Goal: Find specific page/section: Find specific page/section

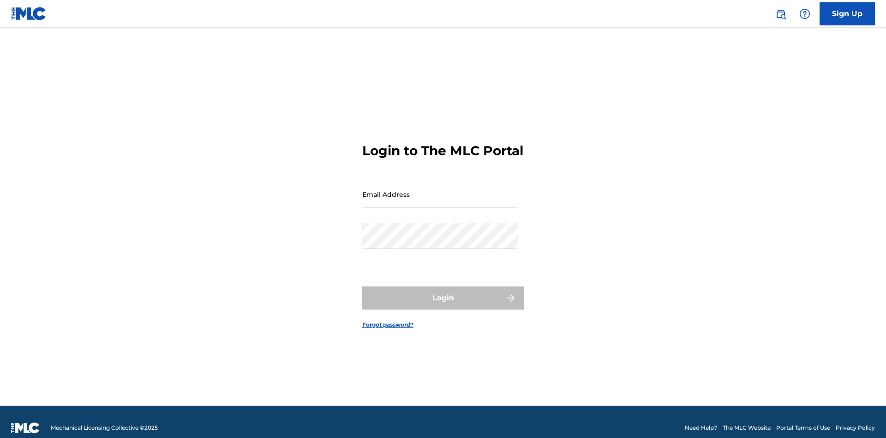
scroll to position [12, 0]
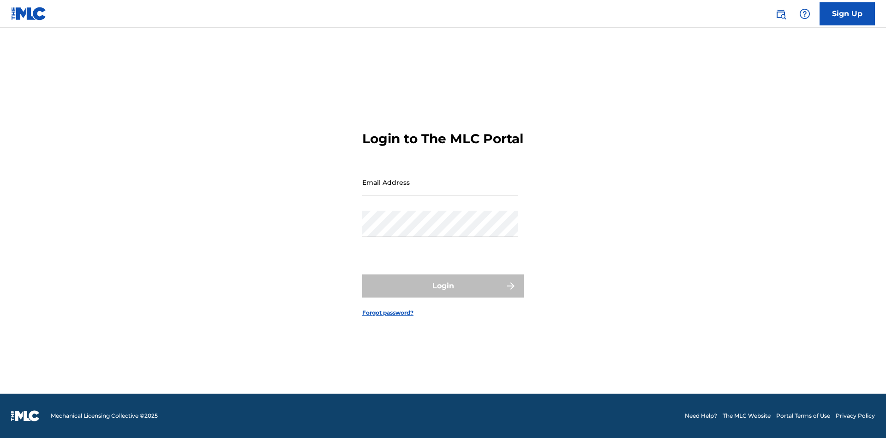
click at [440, 190] on input "Email Address" at bounding box center [440, 182] width 156 height 26
type input "[PERSON_NAME][EMAIL_ADDRESS][DOMAIN_NAME]"
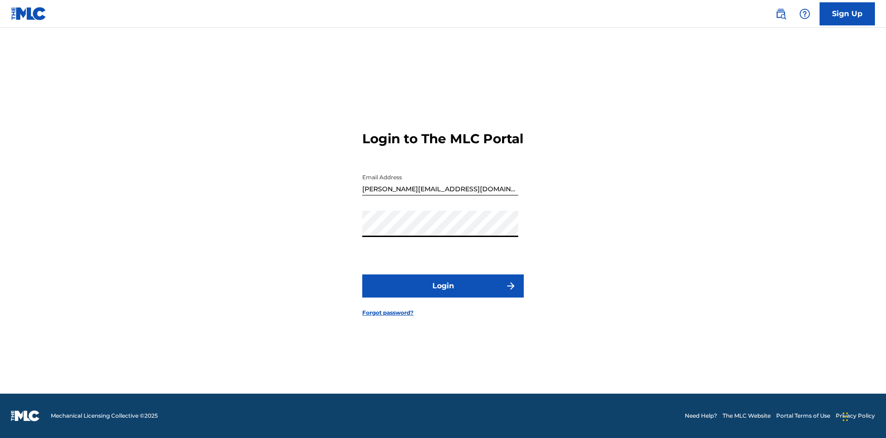
click at [443, 294] on button "Login" at bounding box center [443, 285] width 162 height 23
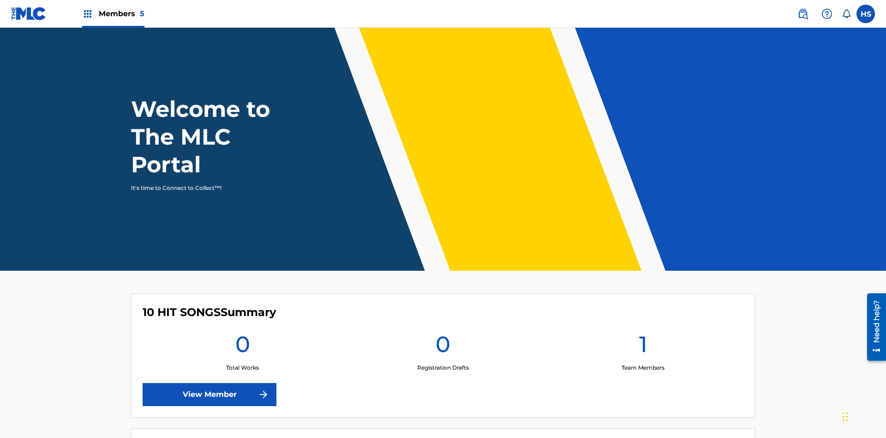
scroll to position [40, 0]
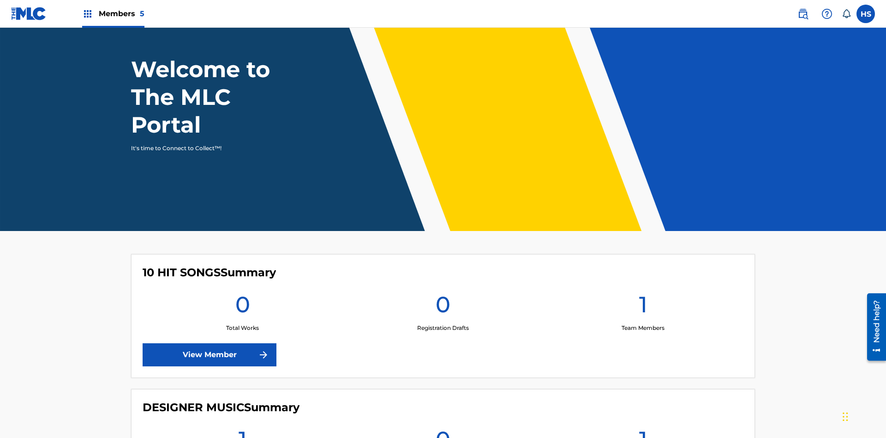
click at [113, 13] on span "Members 5" at bounding box center [122, 13] width 46 height 11
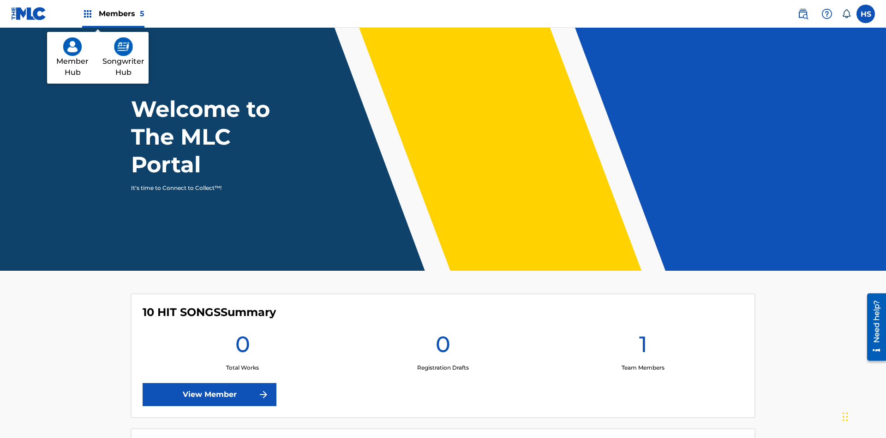
click at [72, 47] on img at bounding box center [72, 46] width 18 height 18
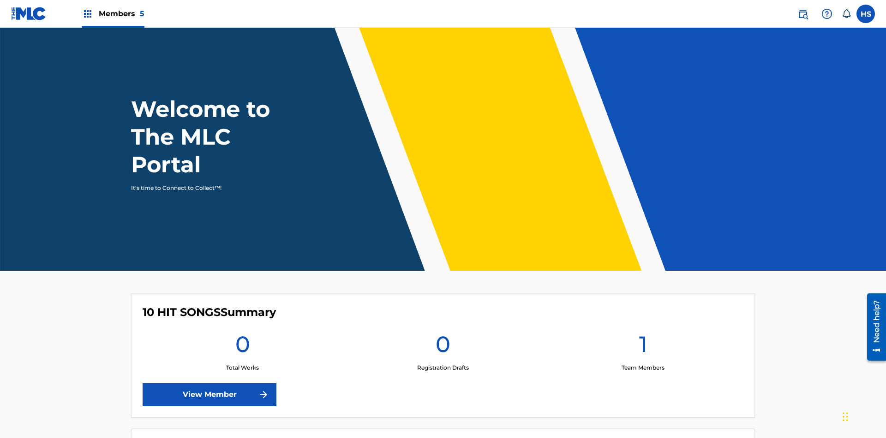
scroll to position [40, 0]
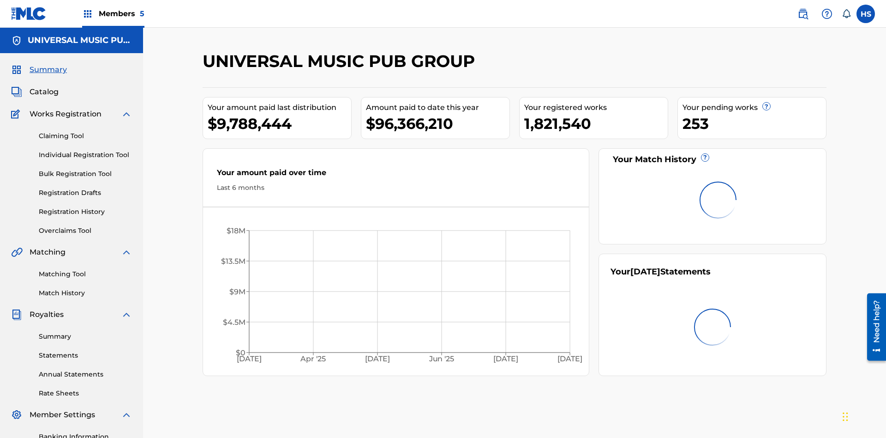
click at [44, 86] on span "Catalog" at bounding box center [44, 91] width 29 height 11
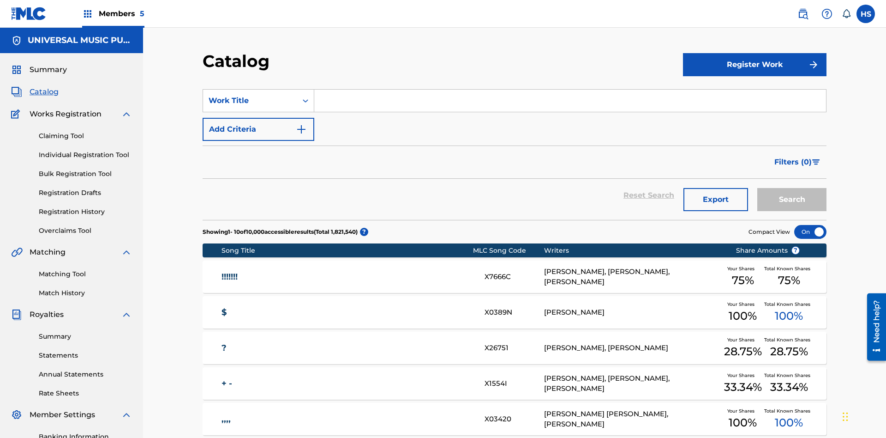
click at [570, 90] on input "Search Form" at bounding box center [570, 101] width 512 height 22
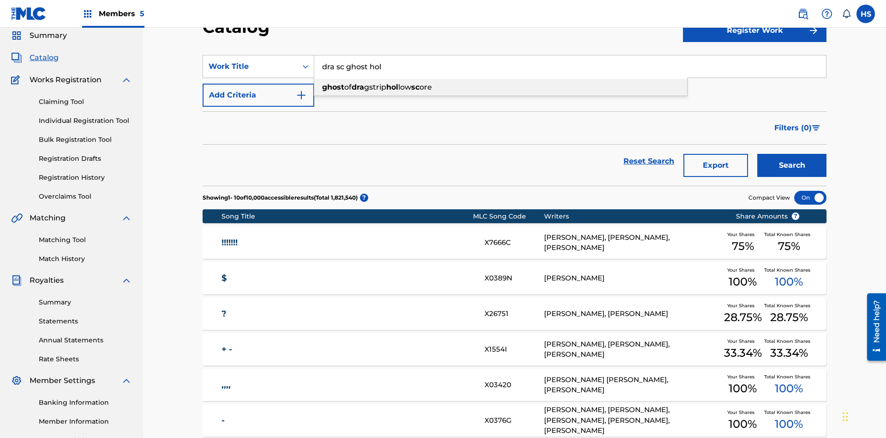
scroll to position [58, 0]
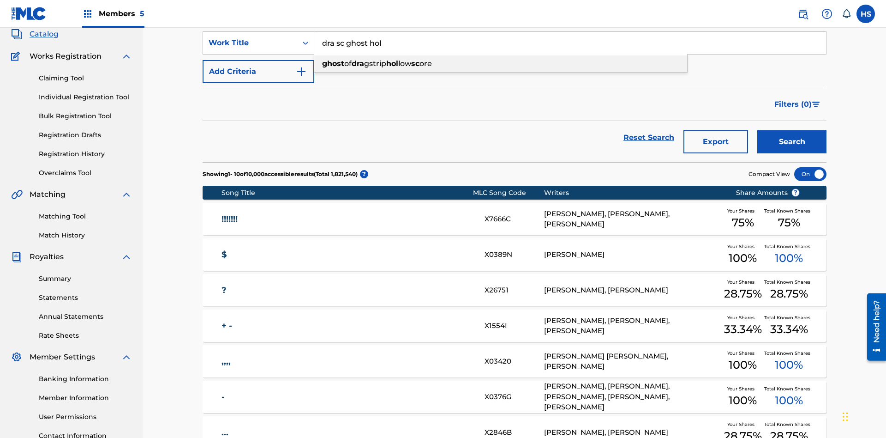
click at [501, 64] on div "ghost of dra gstrip hol low sc ore" at bounding box center [500, 63] width 373 height 17
type input "ghost of dragstrip hollow score"
click at [113, 13] on span "Members 5" at bounding box center [122, 13] width 46 height 11
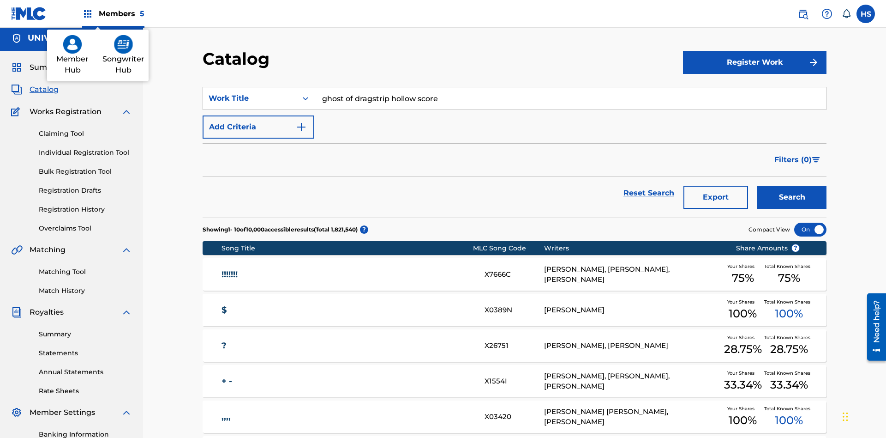
click at [123, 47] on img at bounding box center [123, 44] width 19 height 18
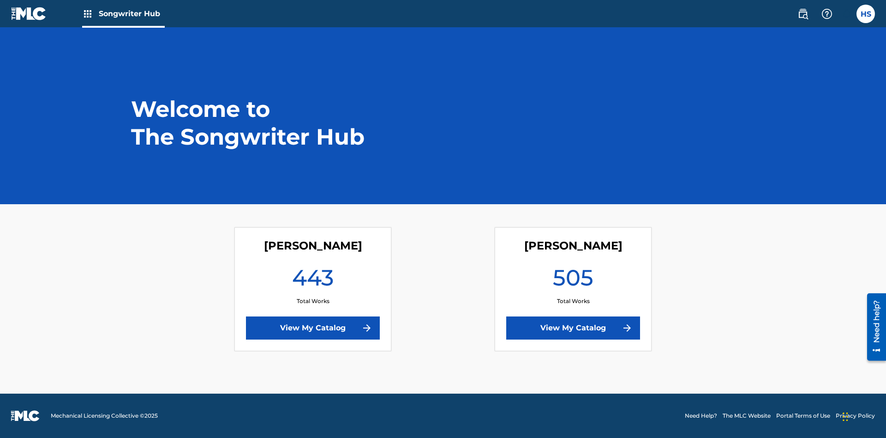
click at [313, 328] on link "View My Catalog" at bounding box center [313, 327] width 134 height 23
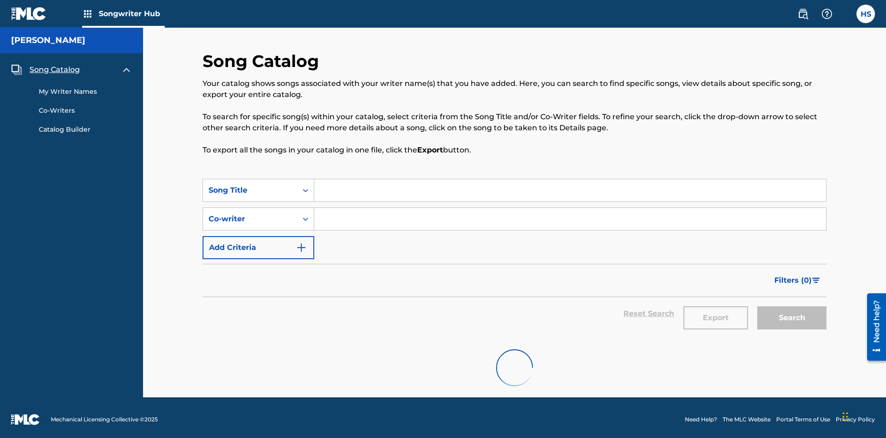
scroll to position [4, 0]
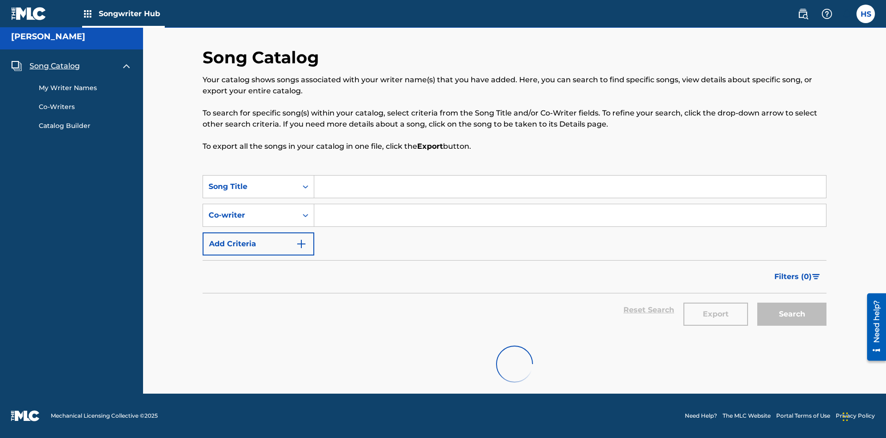
click at [54, 66] on span "Song Catalog" at bounding box center [55, 65] width 50 height 11
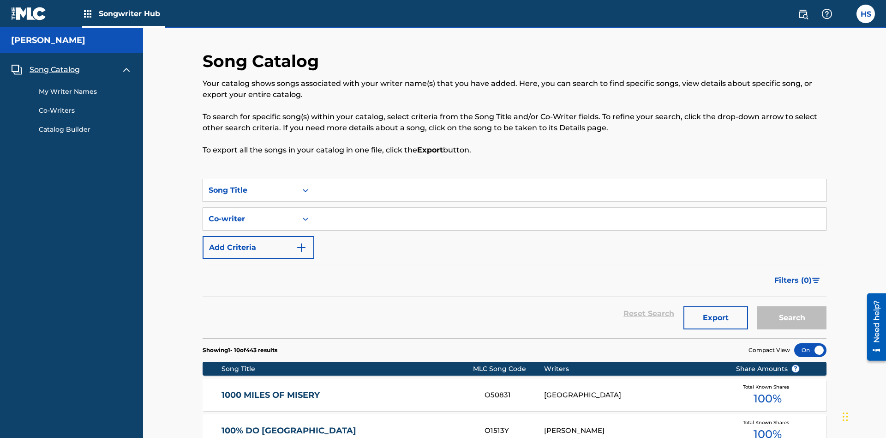
click at [570, 179] on input "Search Form" at bounding box center [570, 190] width 512 height 22
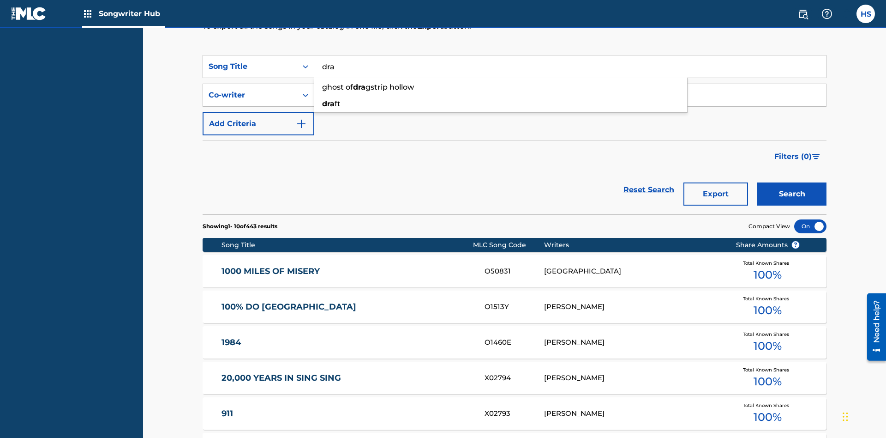
type input "dra g"
